Goal: Information Seeking & Learning: Learn about a topic

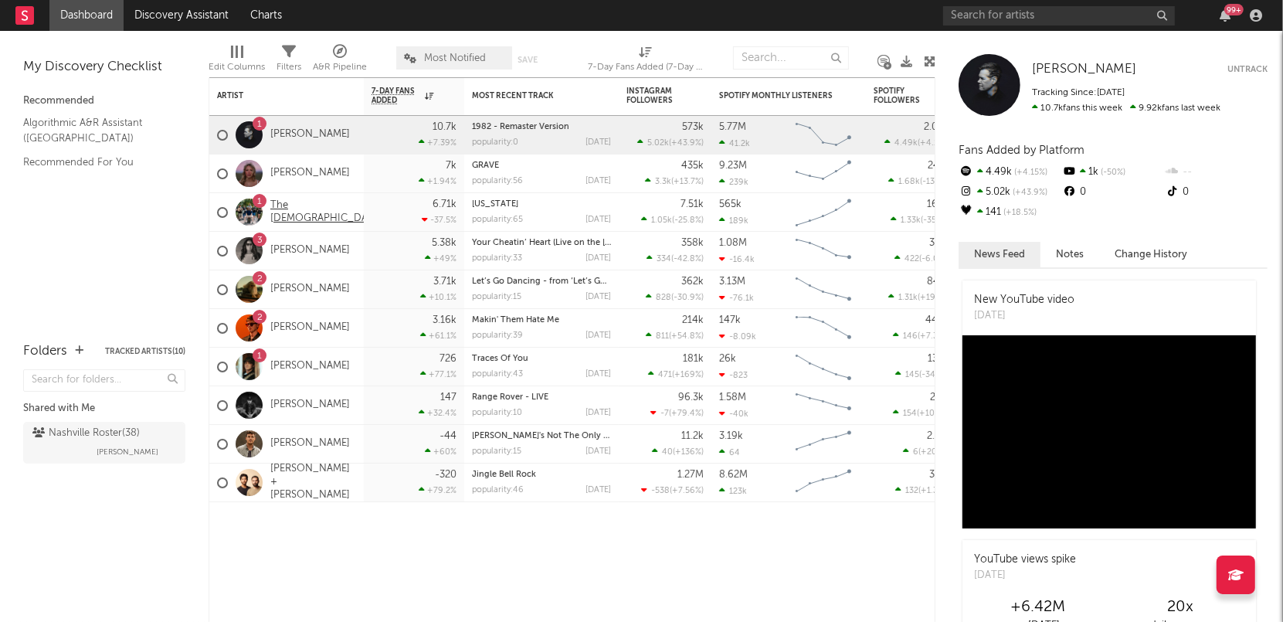
click at [303, 212] on link "The [DEMOGRAPHIC_DATA]" at bounding box center [326, 212] width 113 height 26
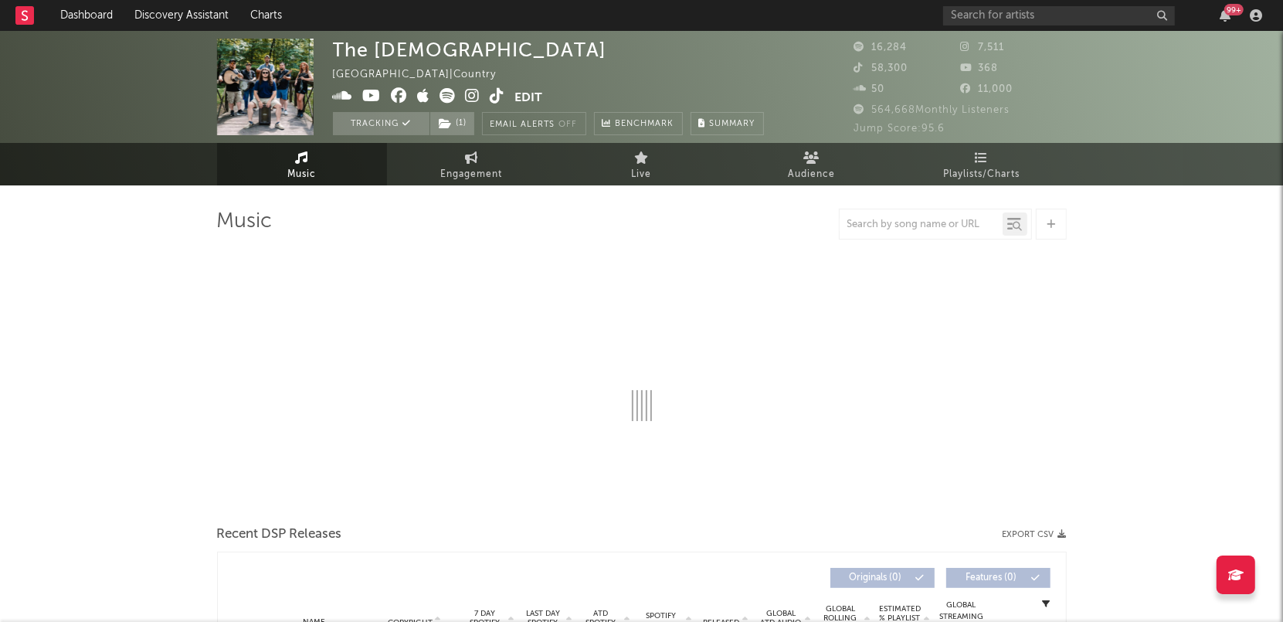
select select "6m"
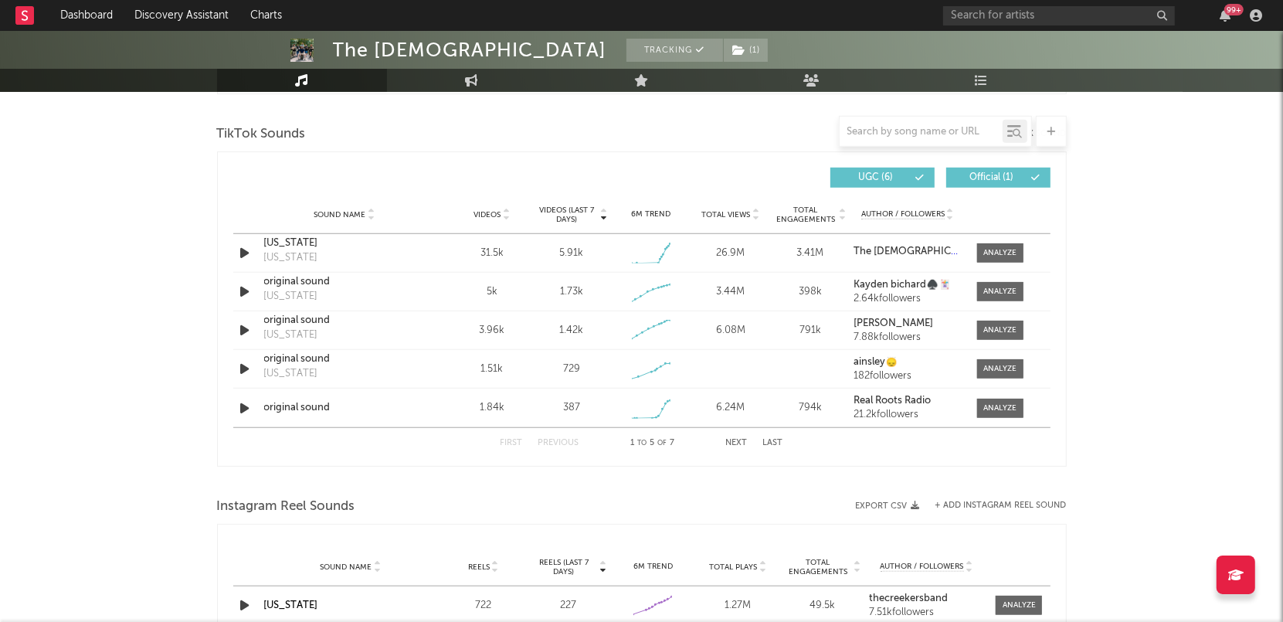
scroll to position [1024, 0]
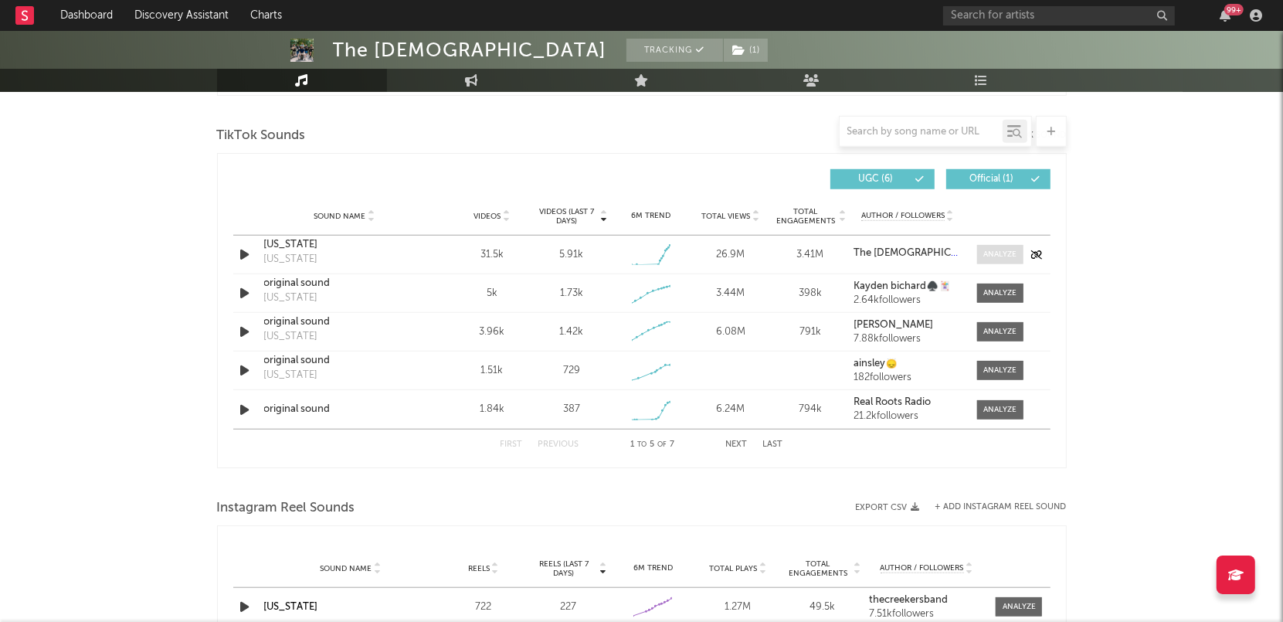
click at [996, 249] on div at bounding box center [999, 255] width 33 height 12
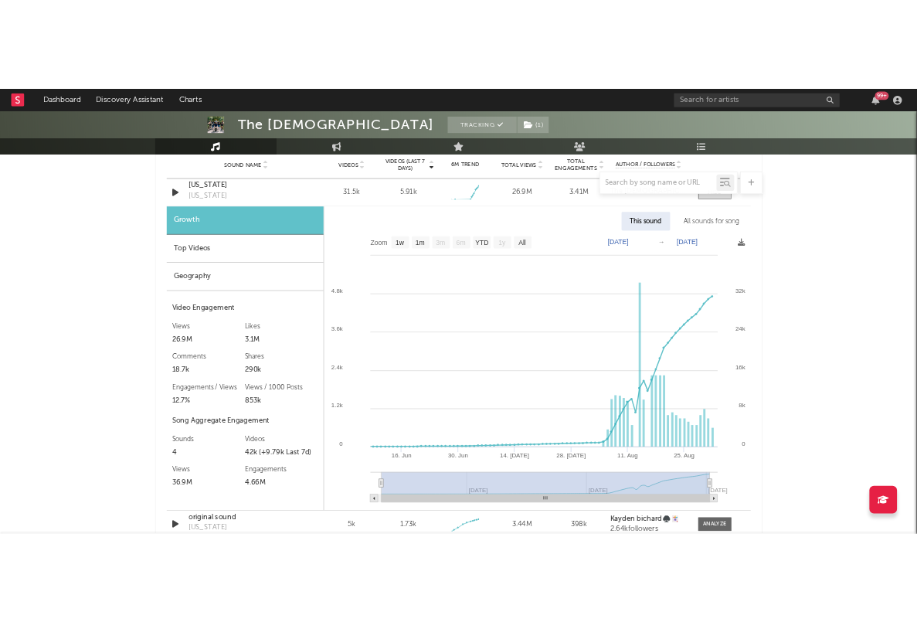
scroll to position [1128, 0]
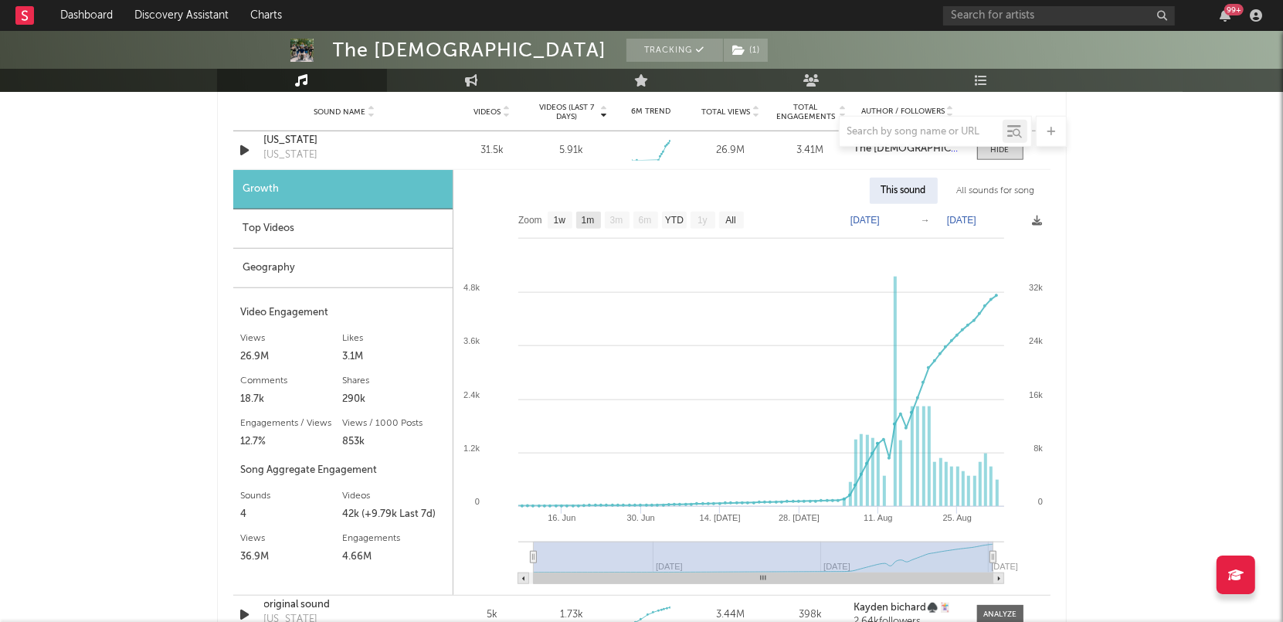
click at [591, 222] on text "1m" at bounding box center [587, 220] width 13 height 11
select select "1m"
type input "[DATE]"
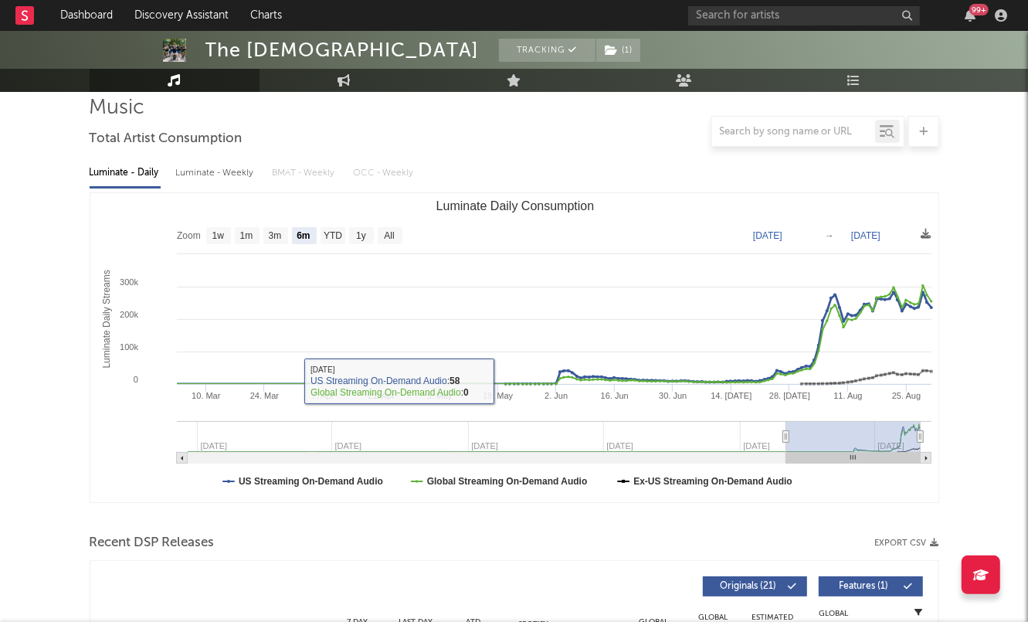
scroll to position [0, 0]
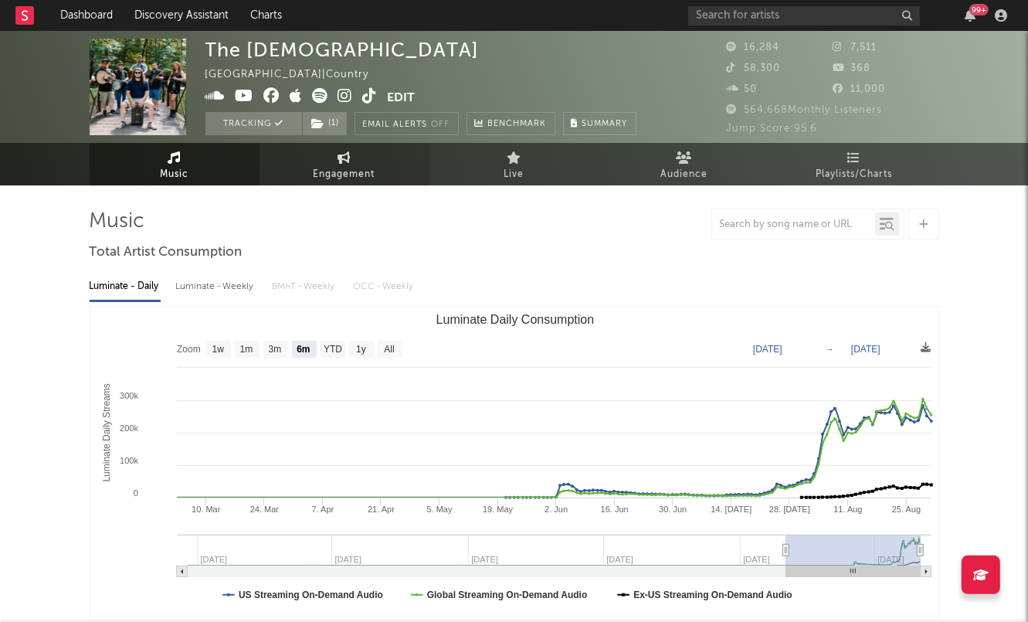
click at [341, 161] on icon at bounding box center [344, 157] width 13 height 12
select select "1w"
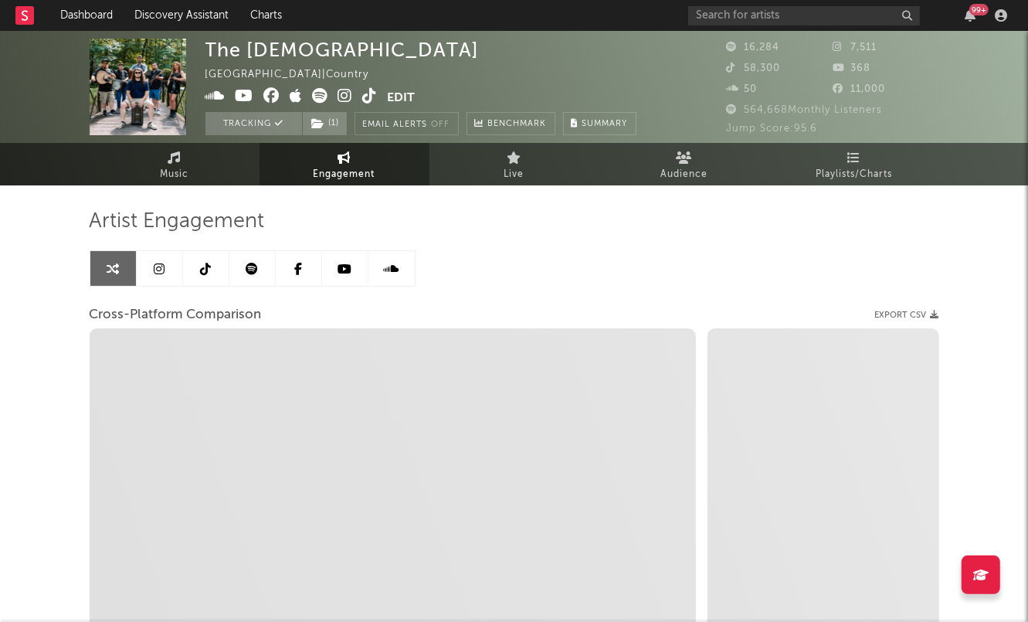
click at [198, 268] on link at bounding box center [206, 268] width 46 height 35
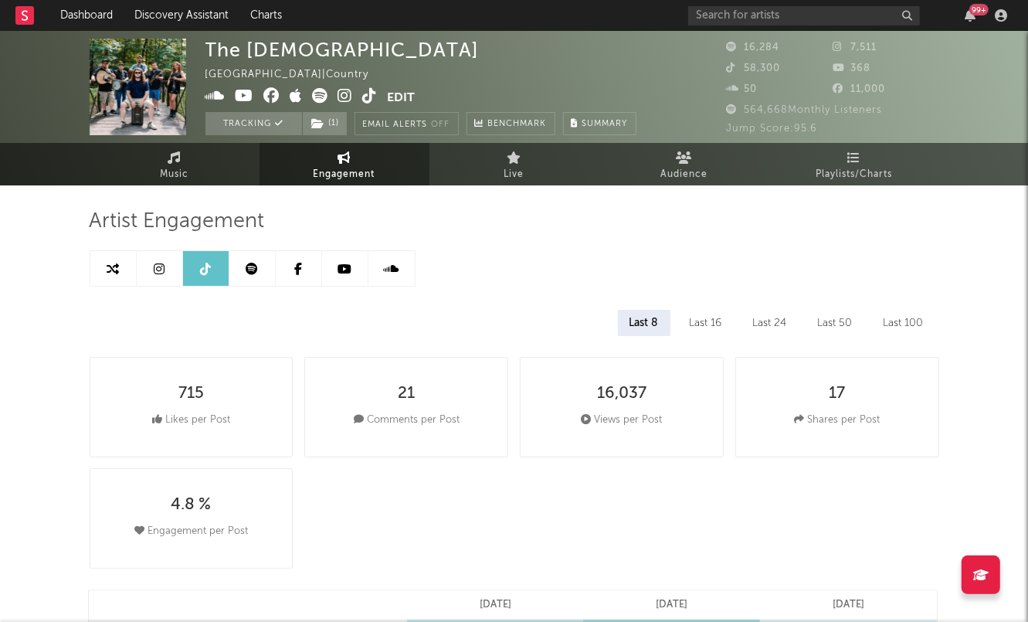
select select "1w"
click at [182, 161] on link "Music" at bounding box center [175, 164] width 170 height 42
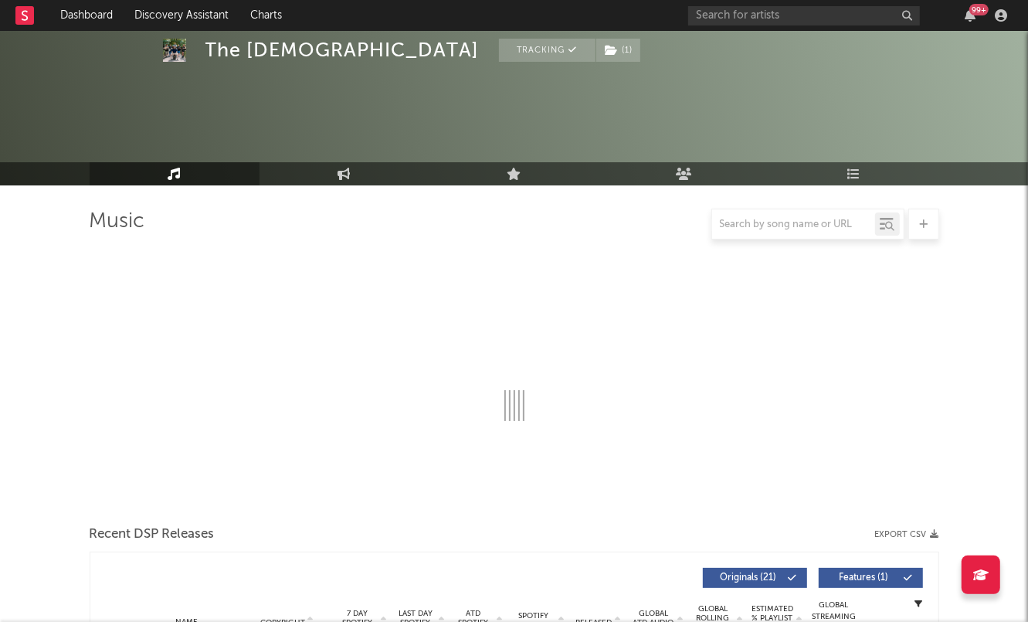
select select "6m"
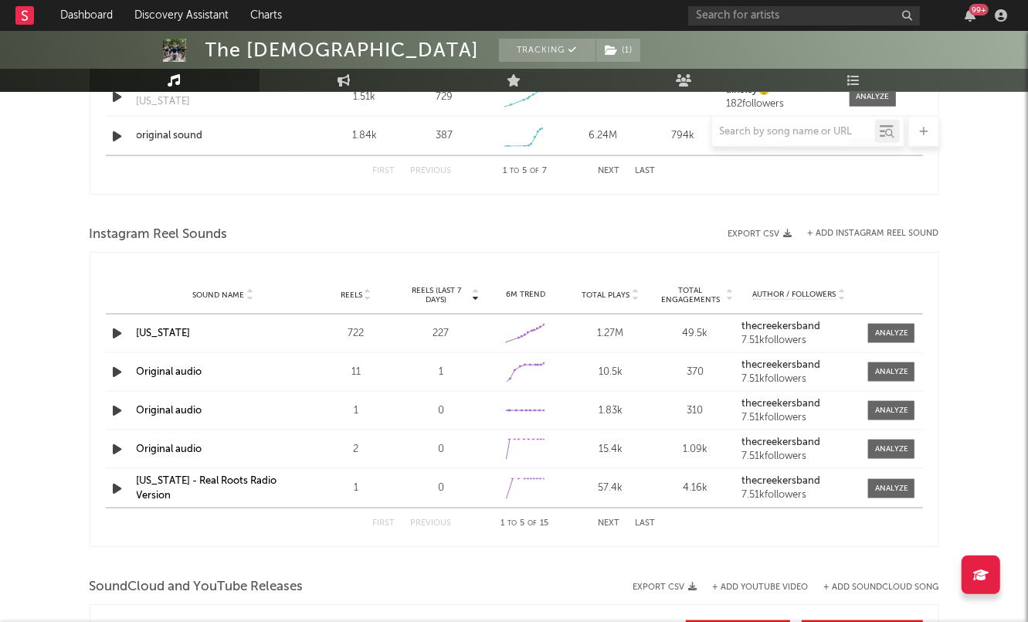
scroll to position [1298, 0]
click at [888, 334] on div at bounding box center [891, 333] width 33 height 12
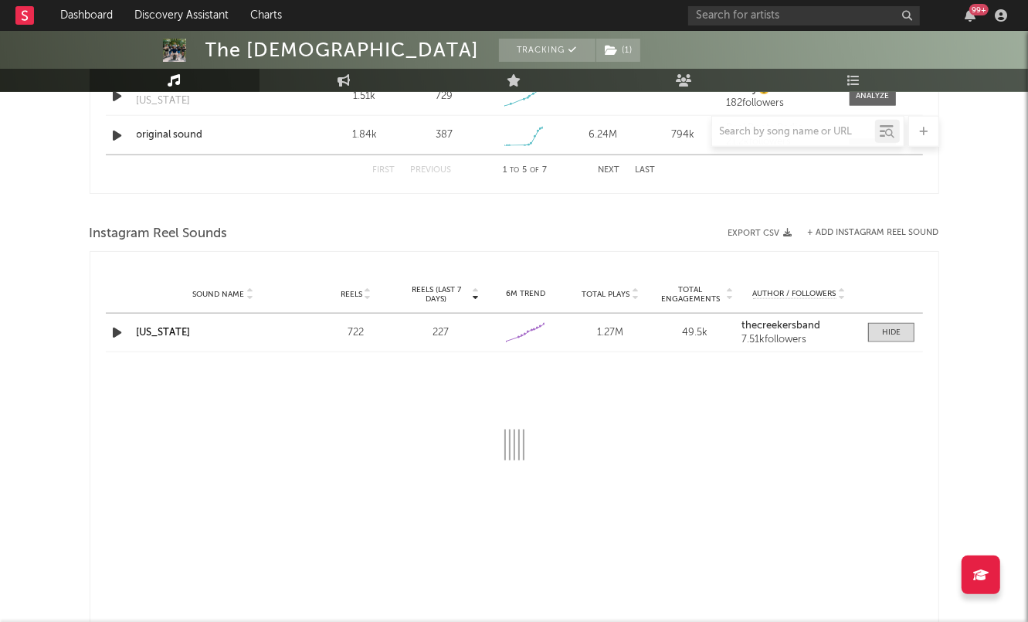
select select "1w"
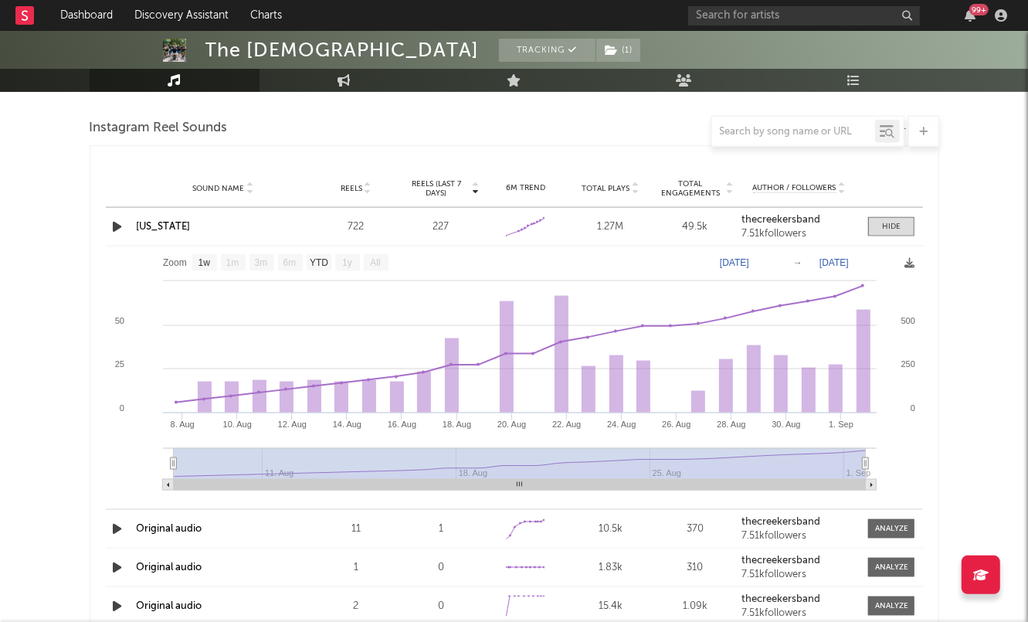
scroll to position [1406, 0]
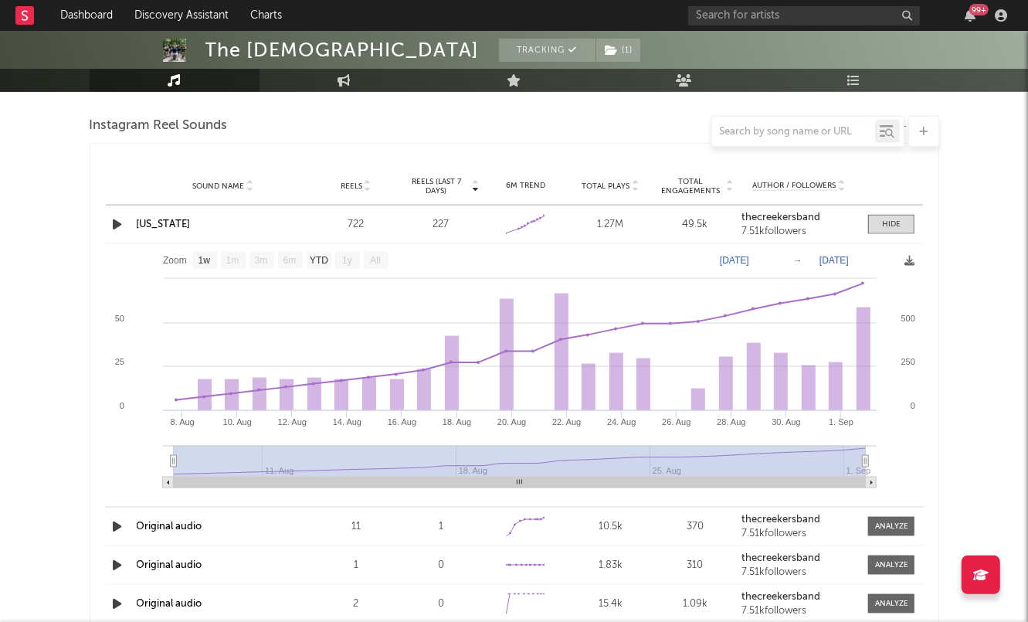
click at [229, 263] on text "1m" at bounding box center [232, 261] width 13 height 11
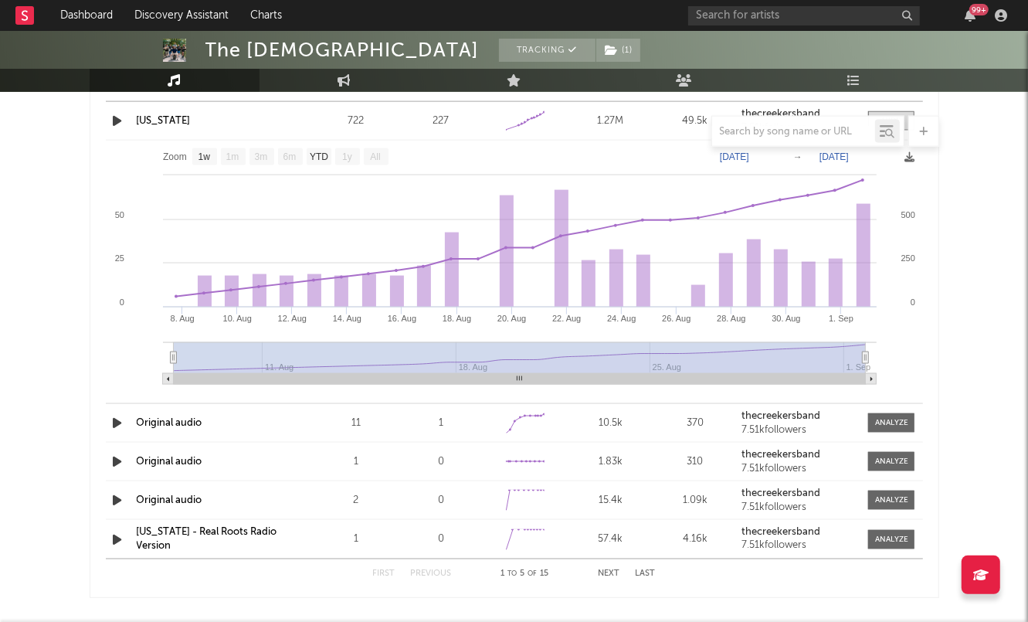
scroll to position [1519, 0]
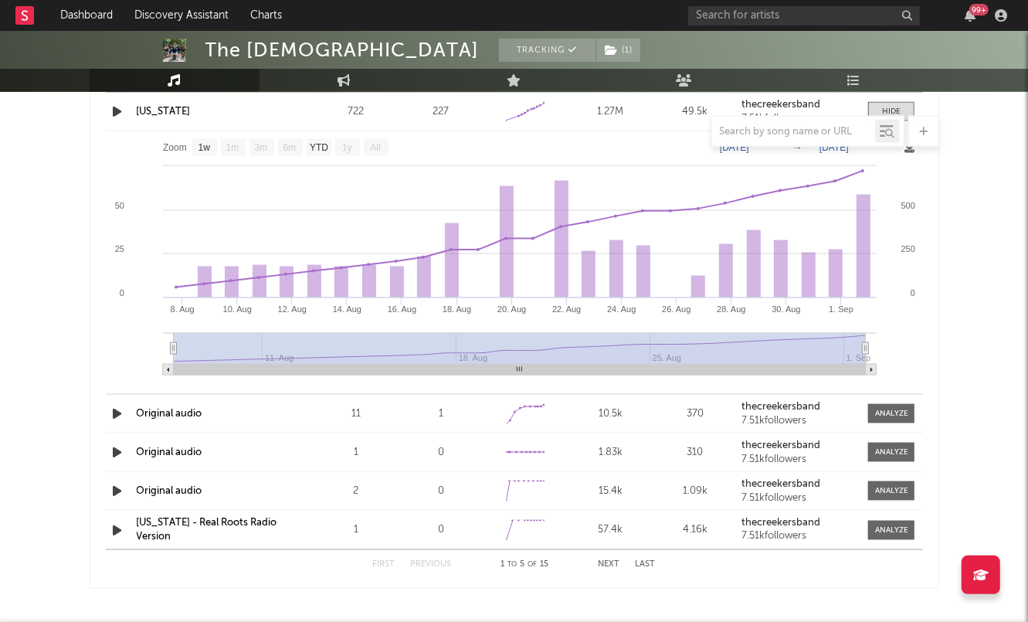
click at [118, 405] on icon "button" at bounding box center [118, 413] width 16 height 19
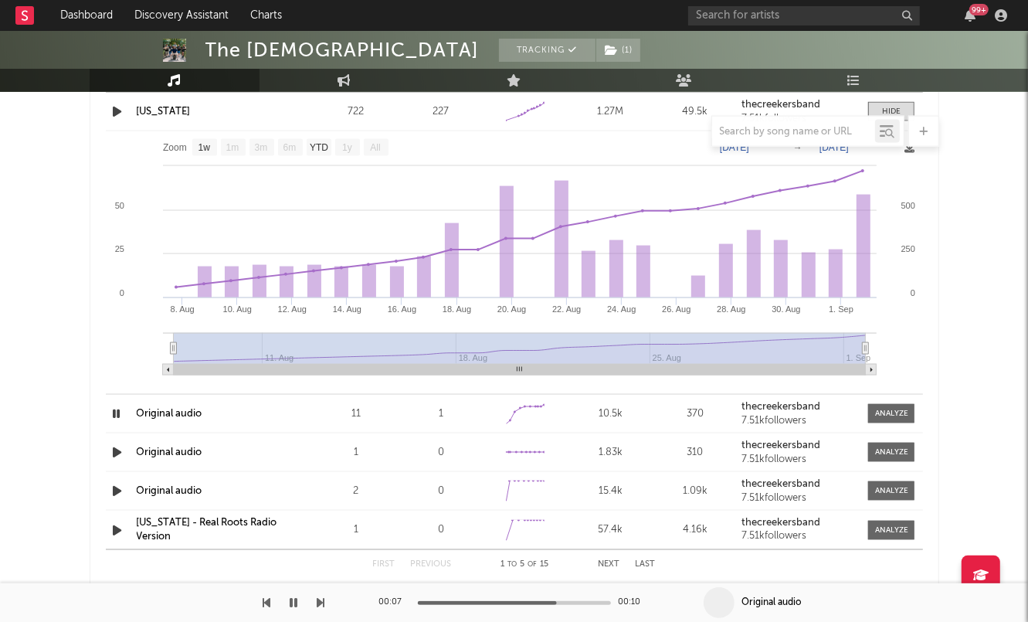
click at [111, 446] on icon "button" at bounding box center [118, 452] width 16 height 19
click at [114, 450] on icon "button" at bounding box center [117, 452] width 15 height 19
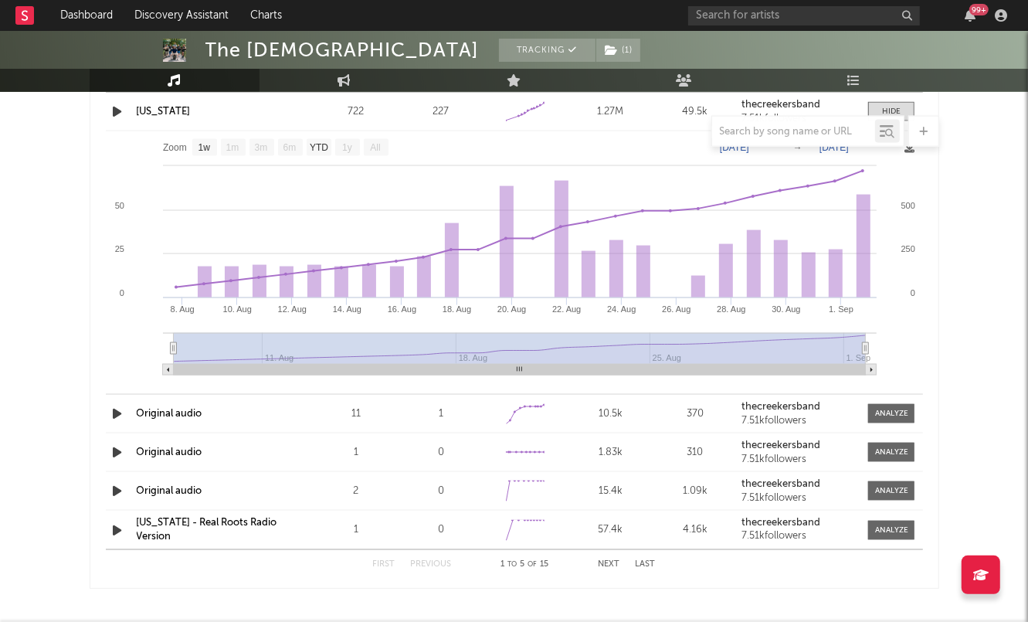
click at [114, 450] on icon "button" at bounding box center [118, 452] width 16 height 19
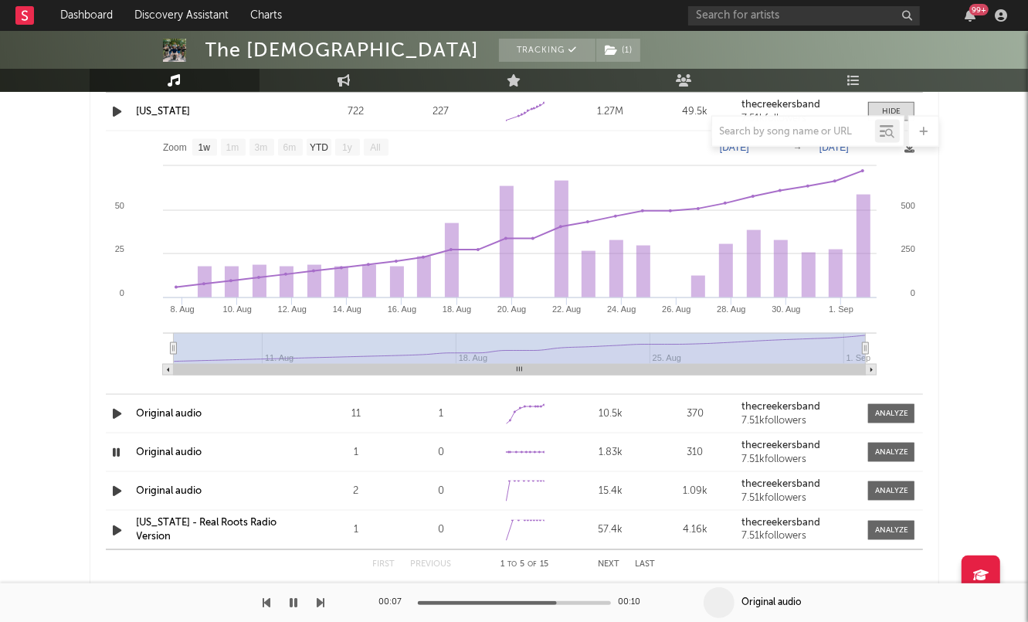
click at [117, 447] on icon "button" at bounding box center [117, 452] width 15 height 19
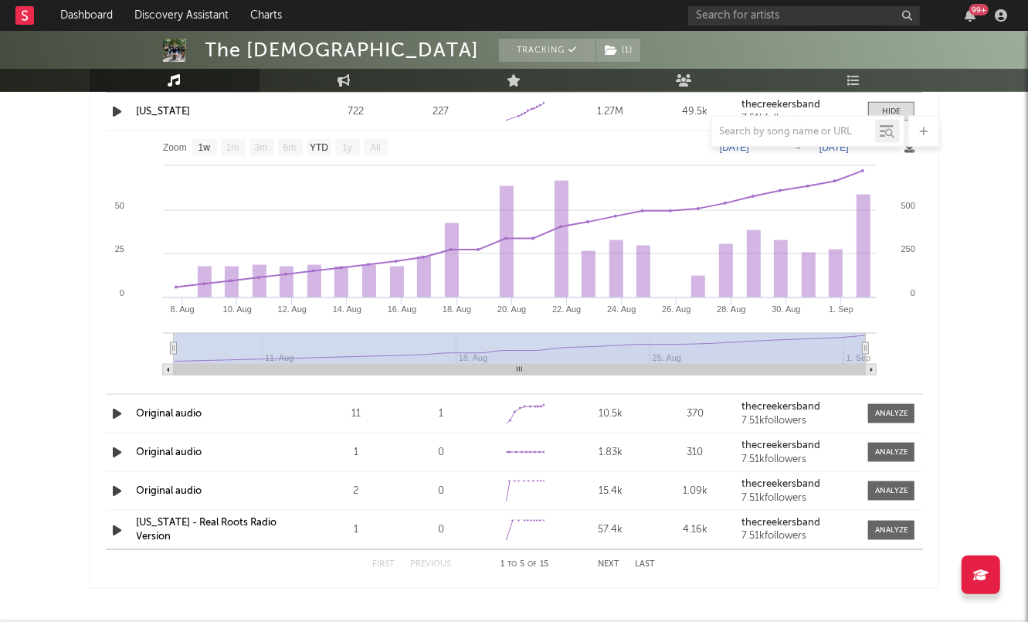
click at [121, 488] on icon "button" at bounding box center [118, 490] width 16 height 19
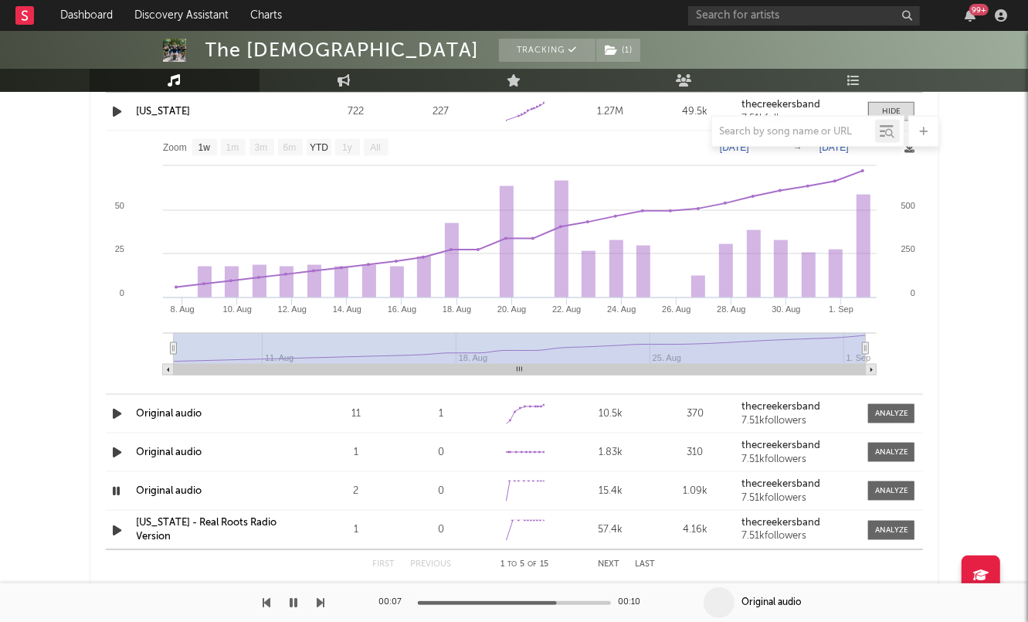
click at [121, 488] on icon "button" at bounding box center [117, 490] width 15 height 19
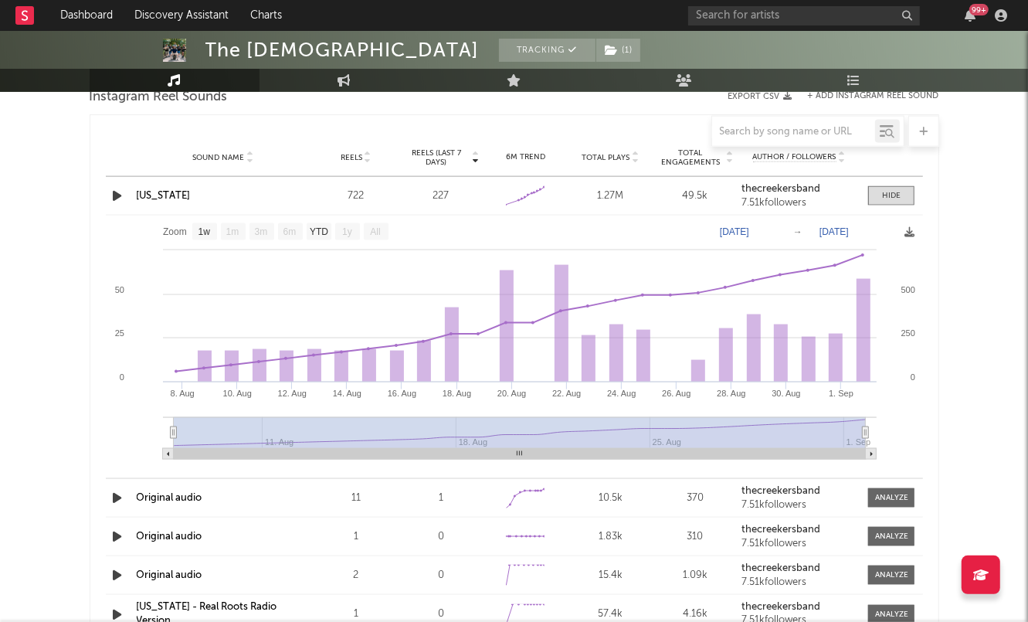
scroll to position [1430, 0]
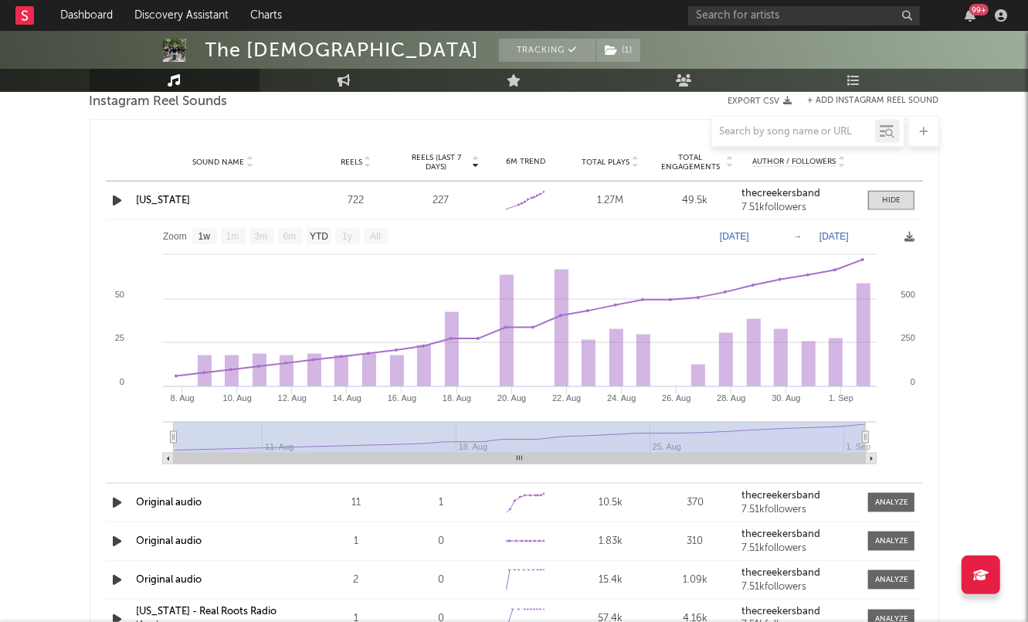
click at [791, 191] on strong "thecreekersband" at bounding box center [780, 193] width 79 height 10
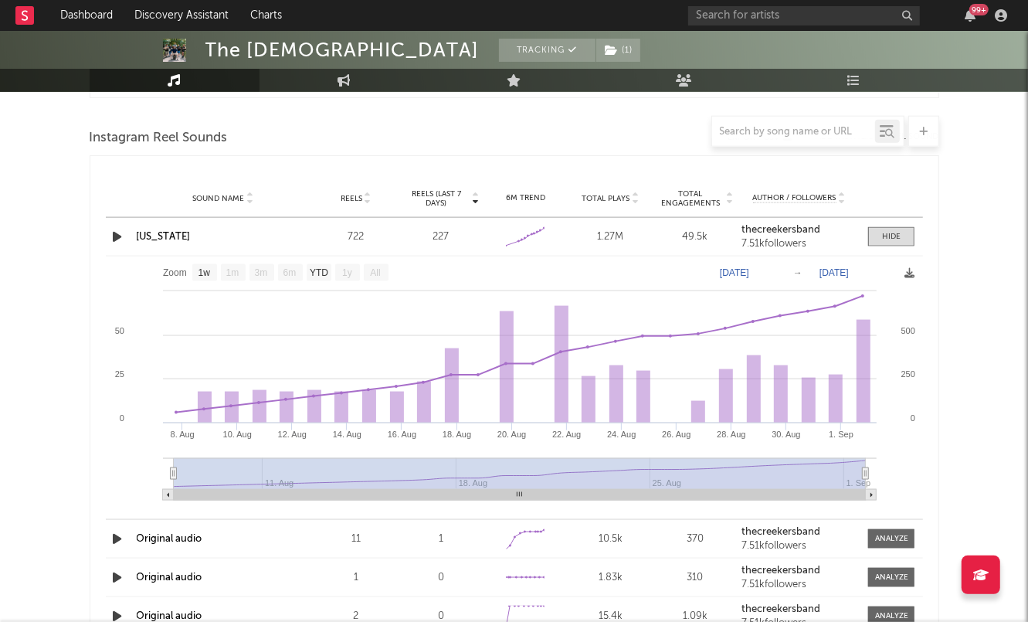
click at [166, 236] on link "[US_STATE]" at bounding box center [164, 237] width 54 height 10
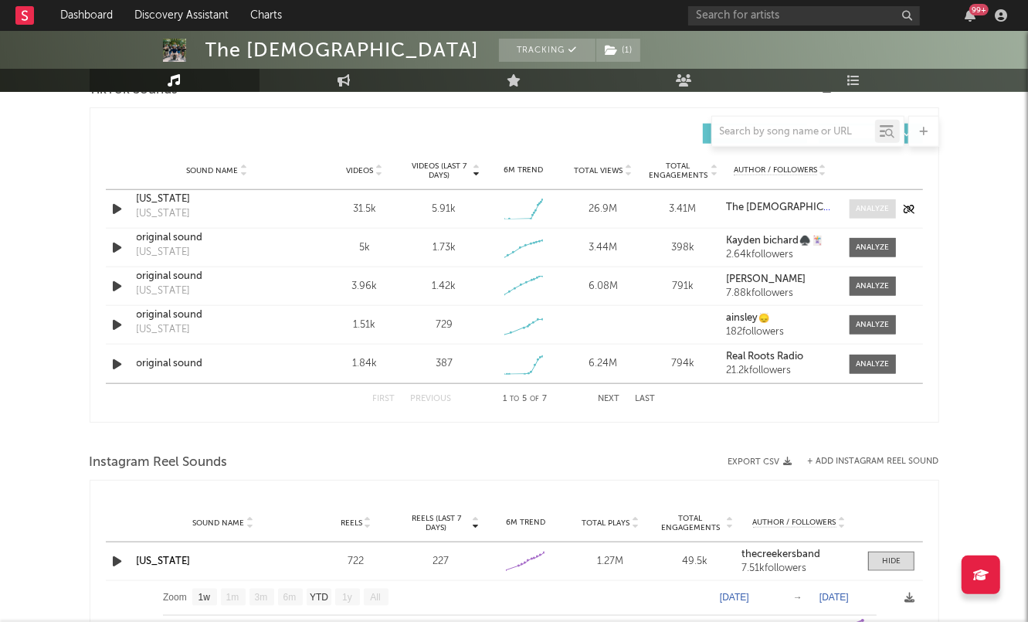
scroll to position [1072, 0]
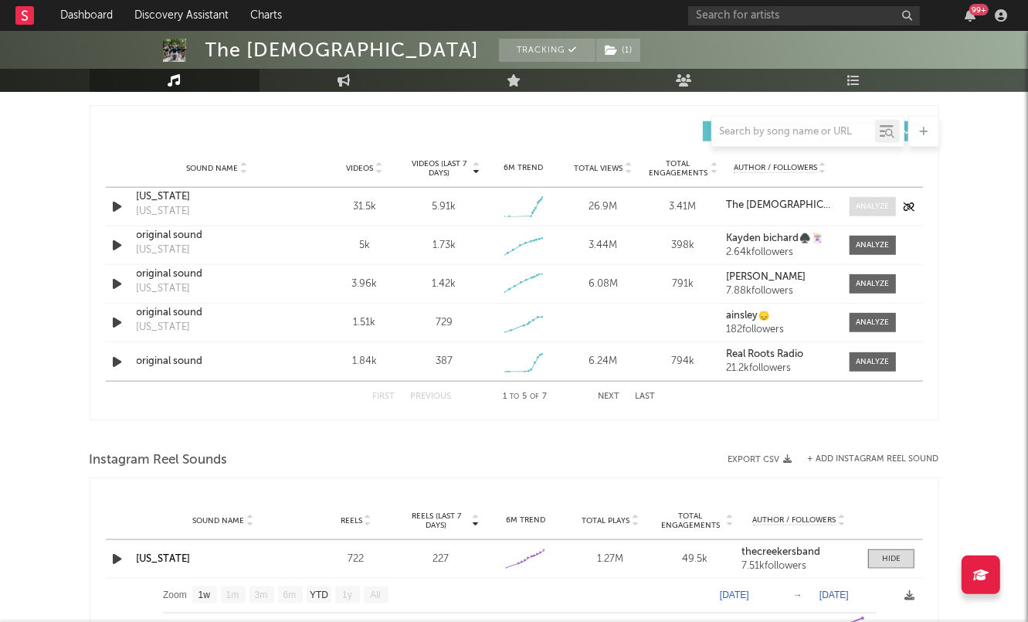
click at [873, 198] on span at bounding box center [873, 206] width 46 height 19
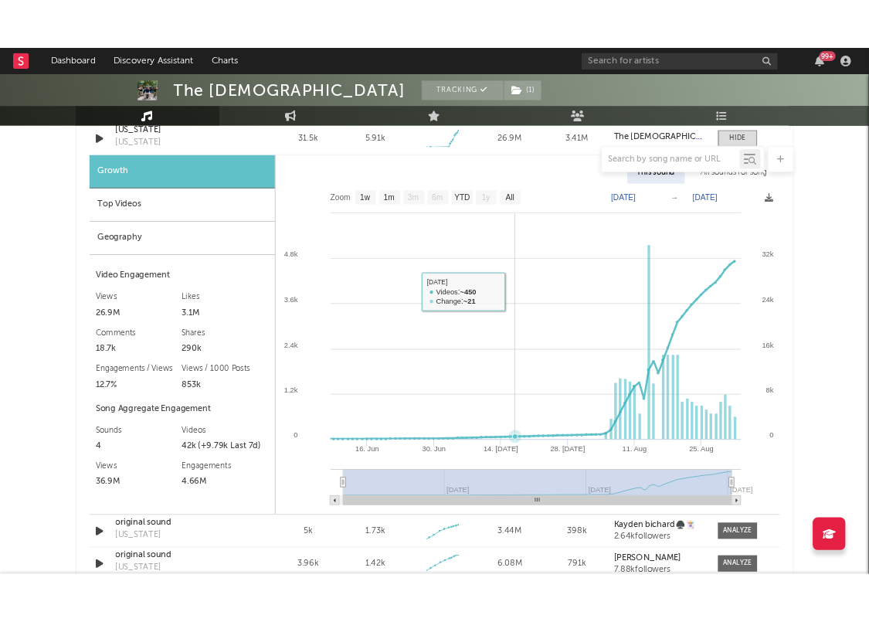
scroll to position [1175, 0]
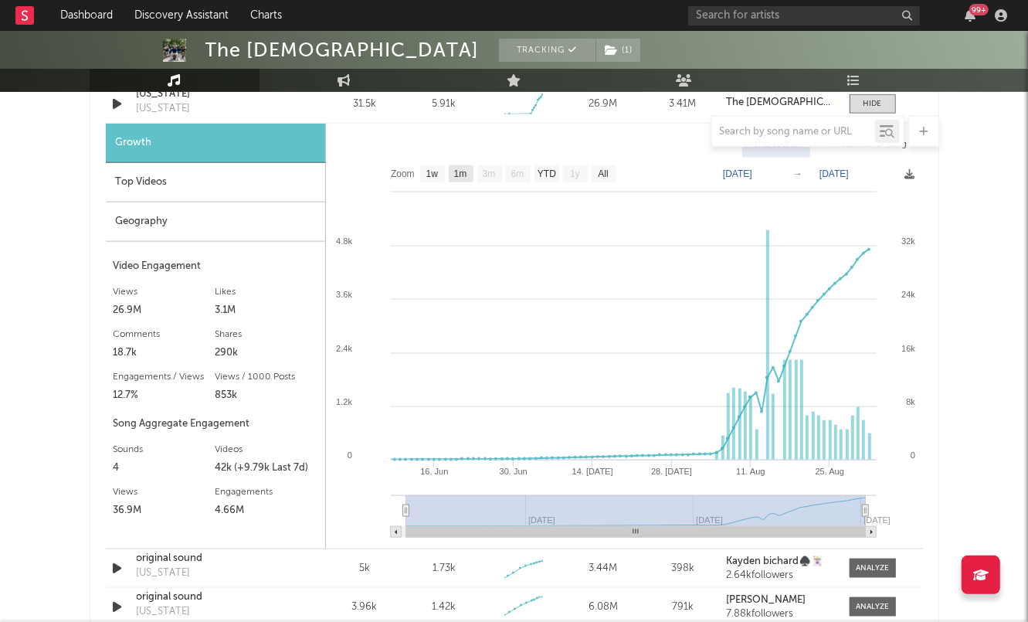
click at [458, 176] on text "1m" at bounding box center [459, 174] width 13 height 11
select select "1m"
type input "[DATE]"
